Goal: Task Accomplishment & Management: Manage account settings

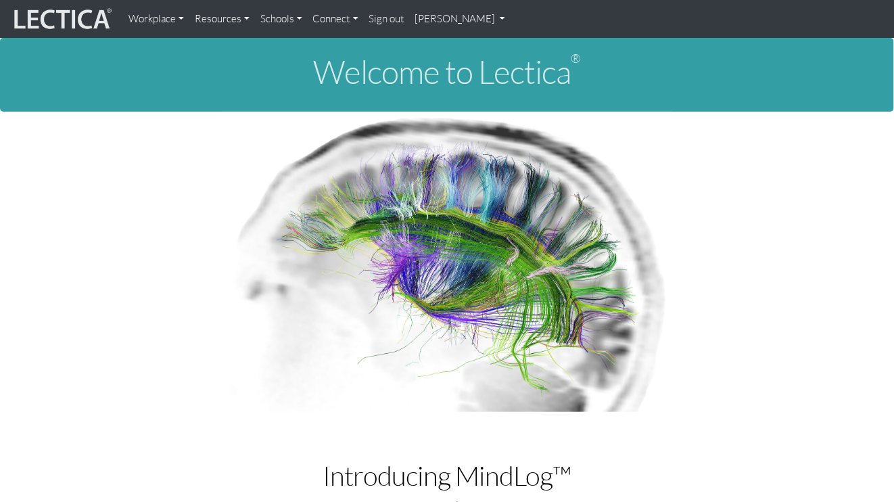
click at [440, 14] on link "[PERSON_NAME]" at bounding box center [460, 18] width 101 height 27
click at [475, 22] on link "[PERSON_NAME]" at bounding box center [460, 18] width 101 height 27
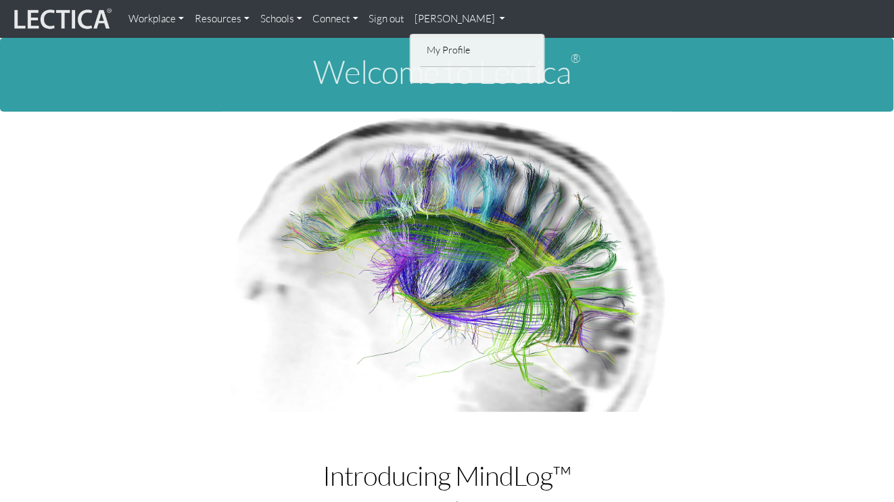
click at [468, 76] on ul "My Profile" at bounding box center [477, 58] width 135 height 49
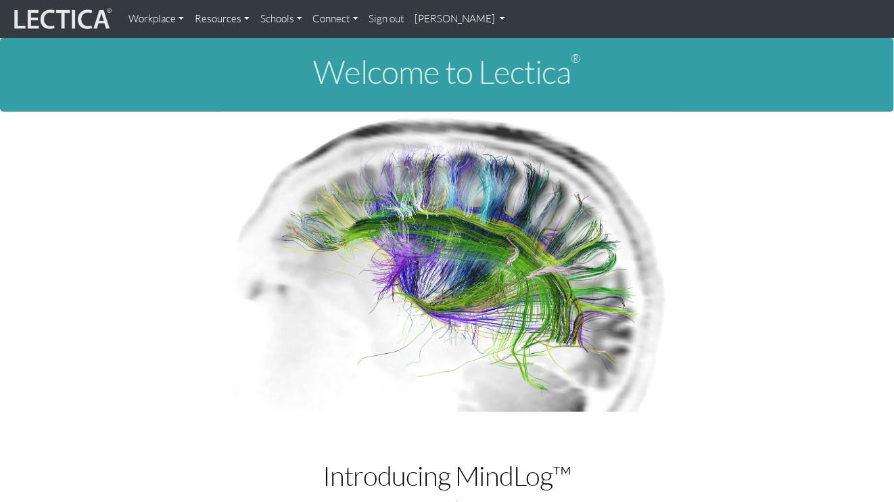
click at [432, 14] on link "[PERSON_NAME]" at bounding box center [460, 18] width 101 height 27
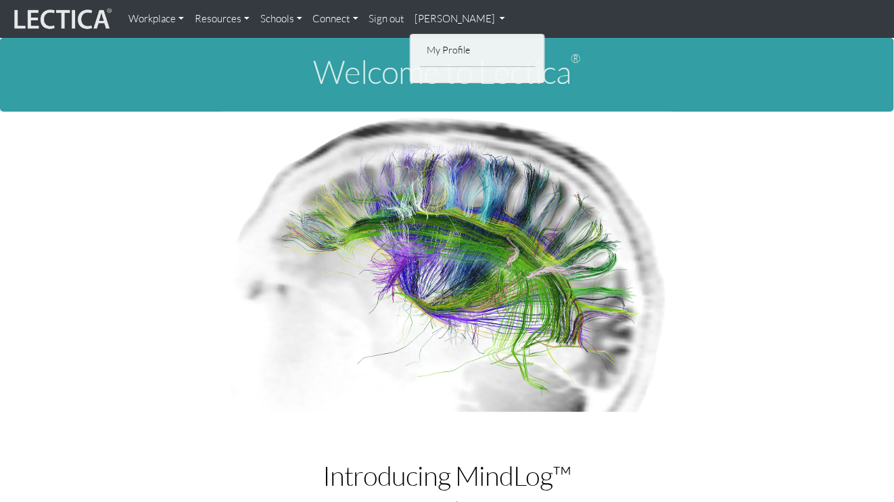
click at [433, 70] on div "My Profile" at bounding box center [478, 56] width 135 height 32
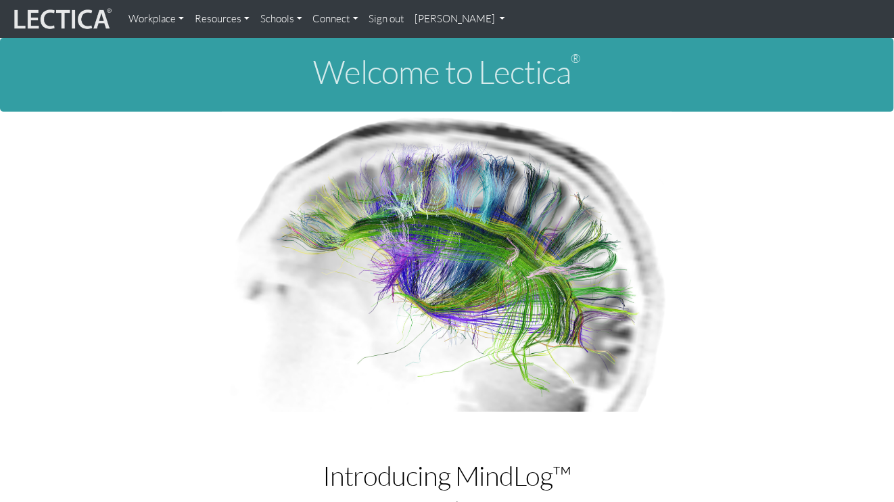
click at [433, 79] on h1 "Welcome to Lectica ®" at bounding box center [447, 72] width 873 height 36
click at [390, 18] on link "Sign out" at bounding box center [387, 18] width 46 height 27
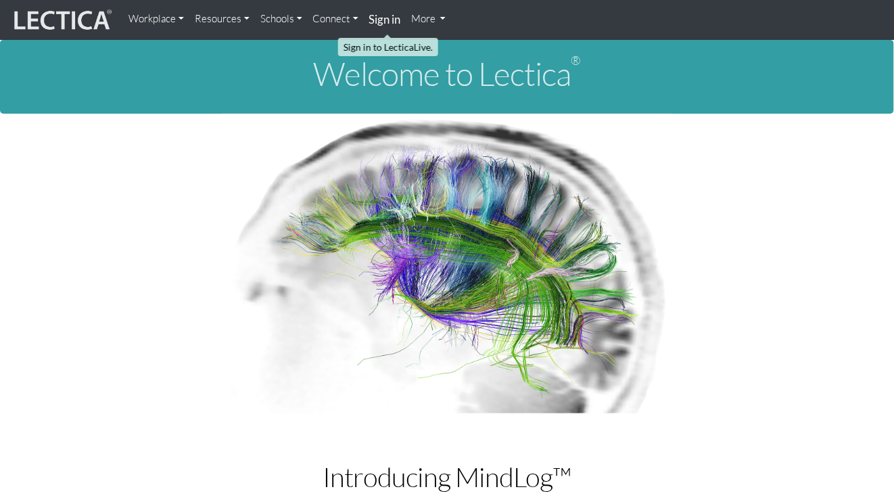
click at [384, 18] on strong "Sign in" at bounding box center [385, 19] width 32 height 14
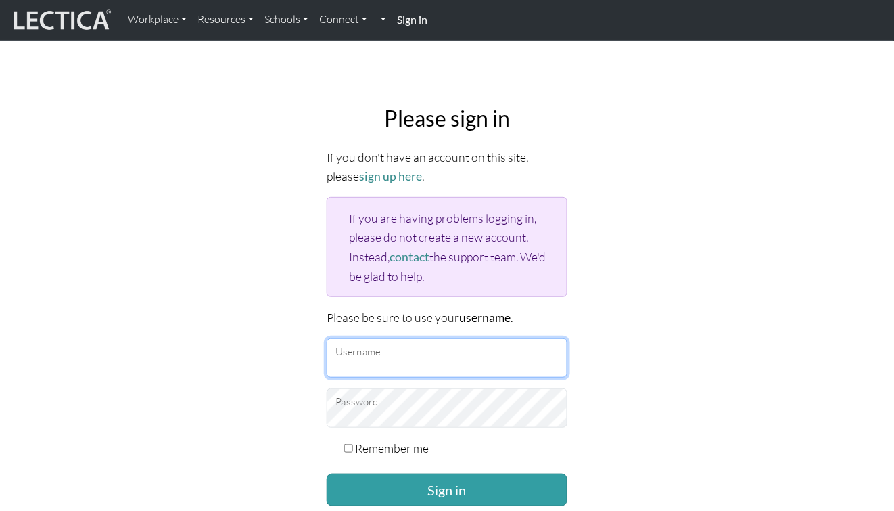
click at [459, 343] on input "Username" at bounding box center [447, 357] width 241 height 39
type input "yukishimen"
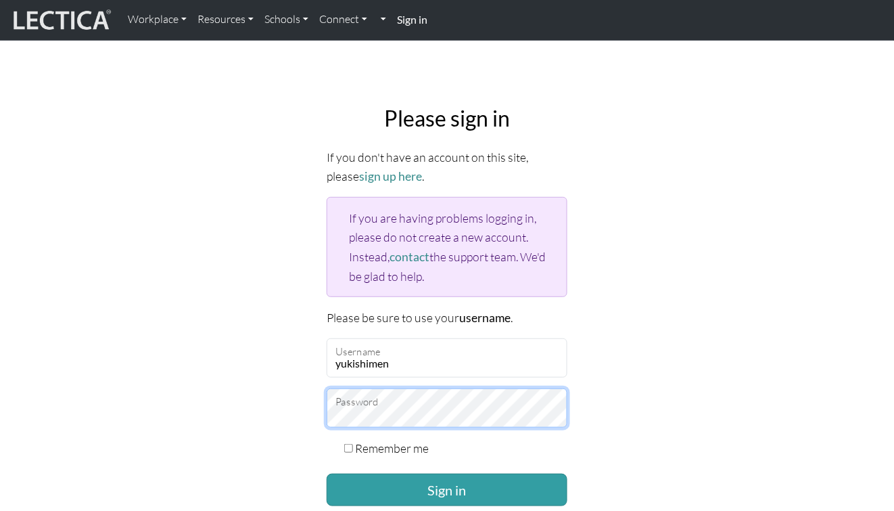
click at [327, 474] on button "Sign in" at bounding box center [447, 490] width 241 height 32
